Goal: Find contact information: Find contact information

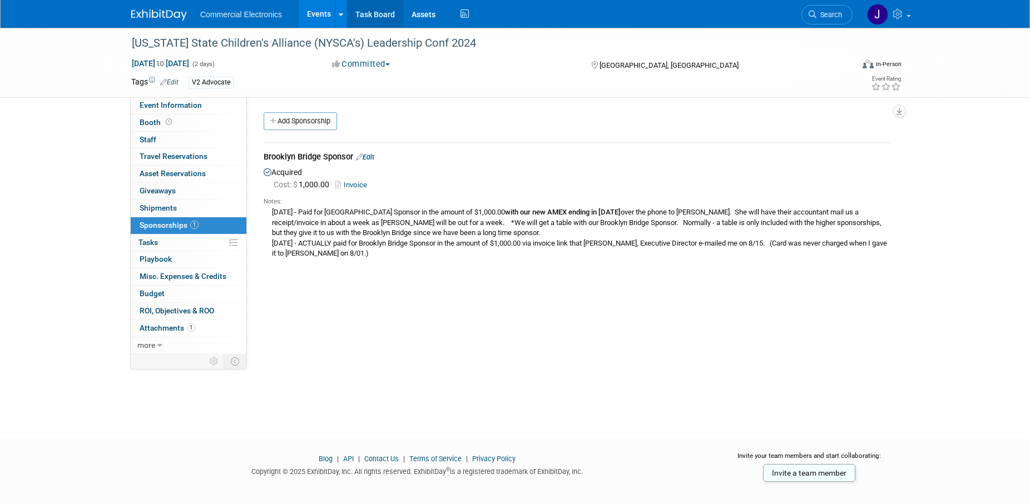
click at [379, 12] on link "Task Board" at bounding box center [375, 14] width 56 height 28
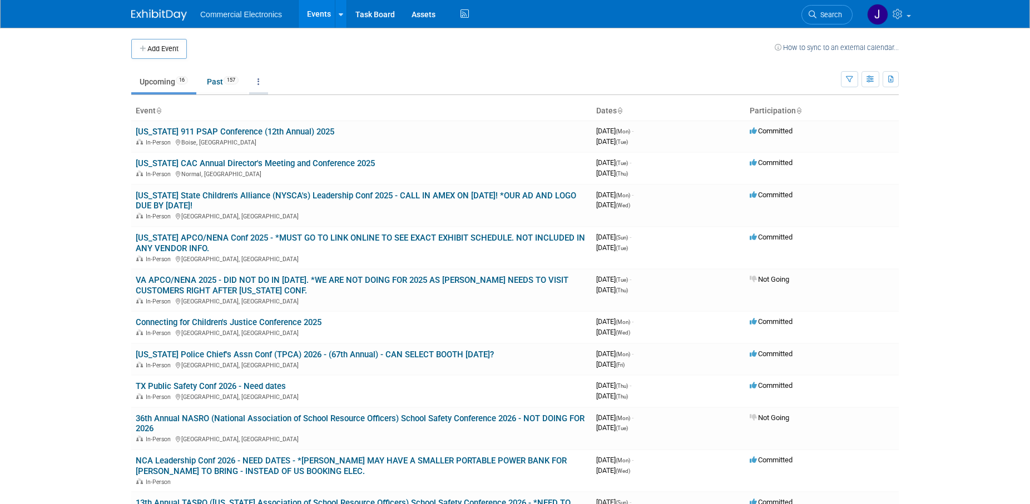
click at [263, 82] on link at bounding box center [258, 81] width 19 height 21
click at [287, 127] on link "Grouped Annually Events grouped by year" at bounding box center [293, 132] width 88 height 24
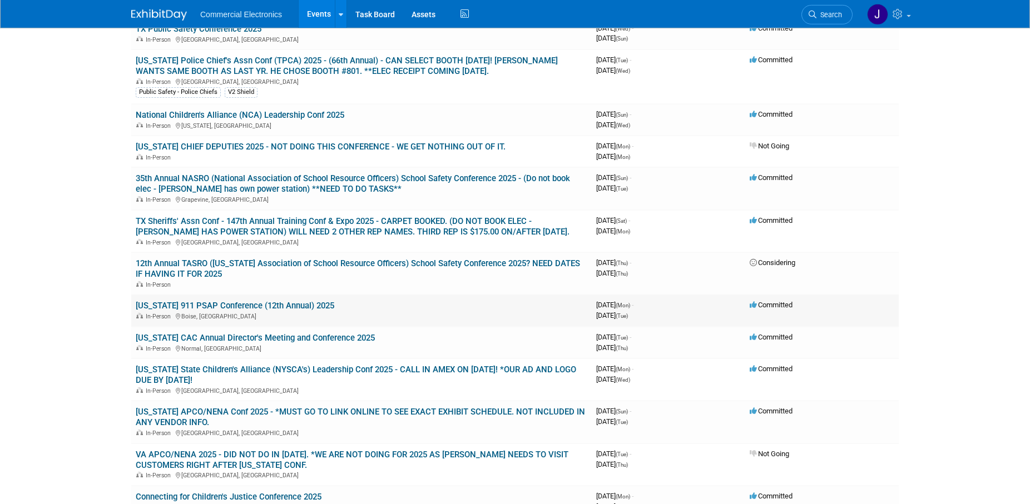
scroll to position [227, 0]
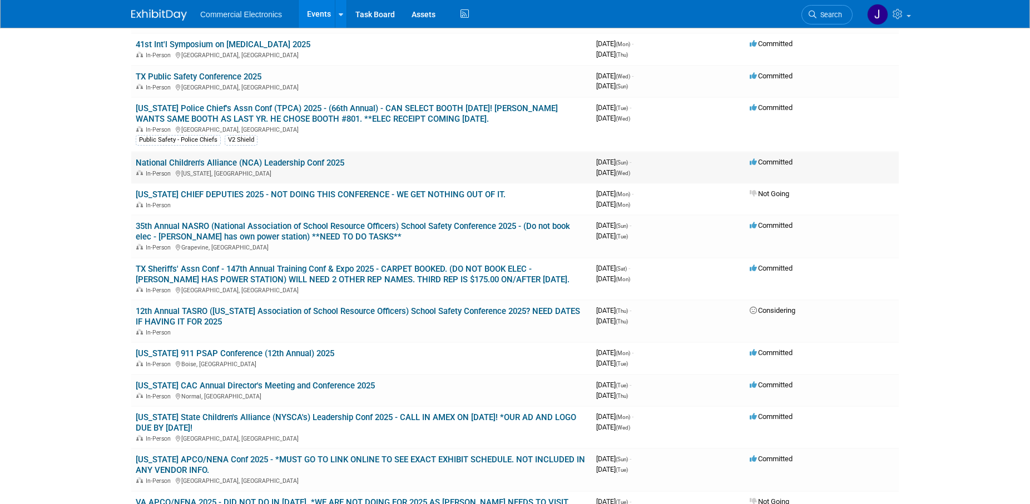
click at [296, 165] on link "National Children's Alliance (NCA) Leadership Conf 2025" at bounding box center [240, 163] width 208 height 10
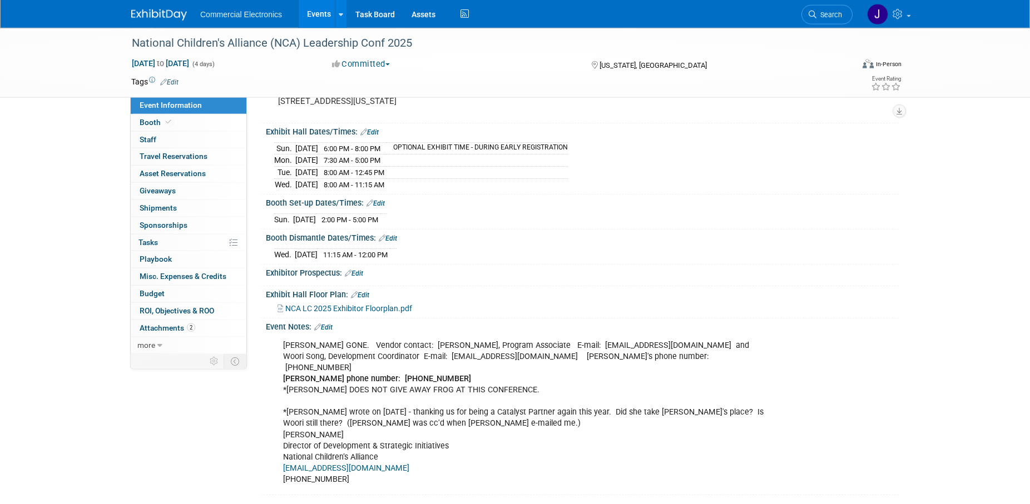
scroll to position [113, 0]
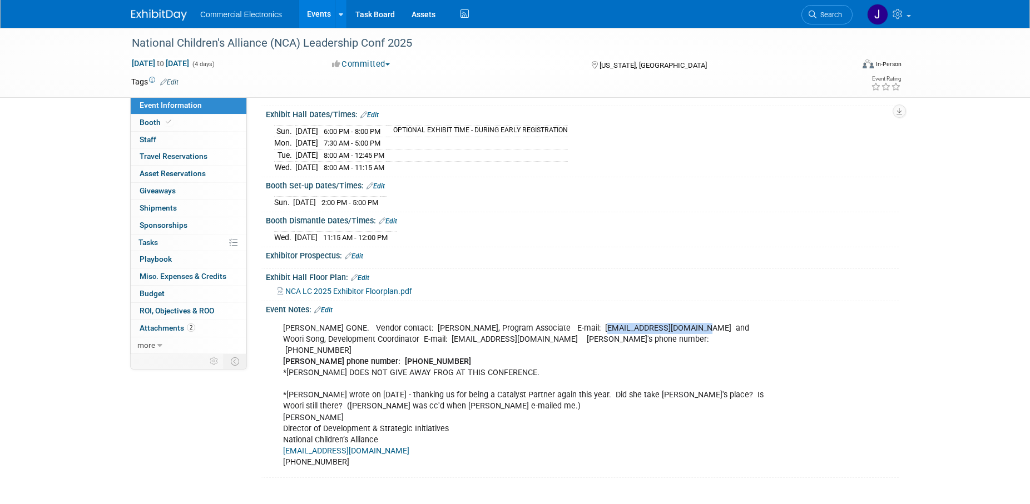
drag, startPoint x: 594, startPoint y: 317, endPoint x: 681, endPoint y: 319, distance: 87.3
click at [681, 319] on div "[PERSON_NAME] GONE. Vendor contact: [PERSON_NAME], Program Associate E-mail: [E…" at bounding box center [525, 395] width 501 height 156
copy div "[EMAIL_ADDRESS][DOMAIN_NAME]"
click at [782, 327] on div "KEVIN DOWELING GONE. Vendor contact: Kerry Anthony, Program Associate E-mail: k…" at bounding box center [529, 395] width 509 height 156
drag, startPoint x: 594, startPoint y: 314, endPoint x: 682, endPoint y: 316, distance: 88.4
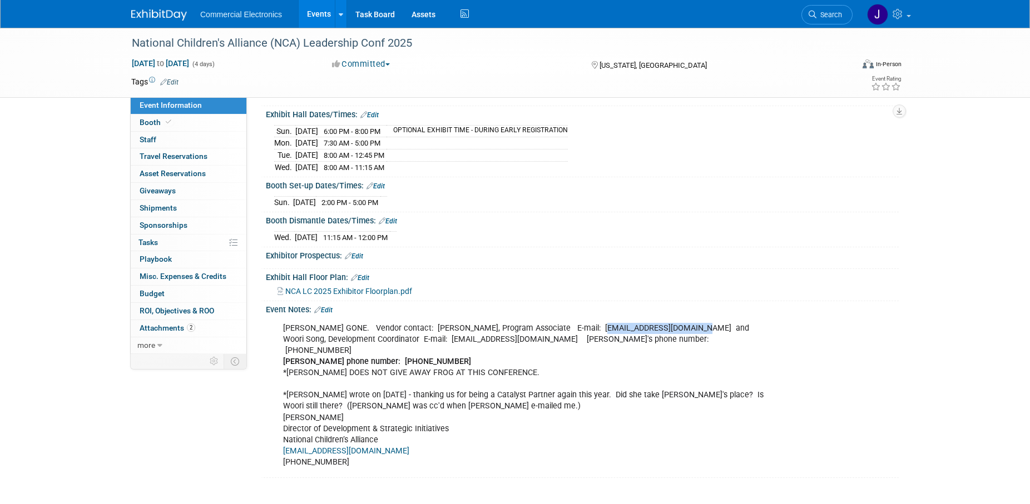
click at [682, 317] on div "KEVIN DOWELING GONE. Vendor contact: Kerry Anthony, Program Associate E-mail: k…" at bounding box center [525, 395] width 501 height 156
copy div "kanthony@nca-online.org"
